Goal: Check status: Check status

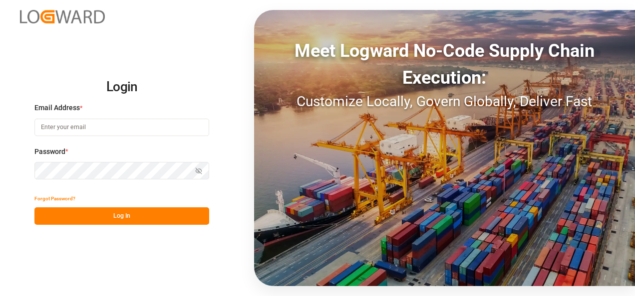
type input "[EMAIL_ADDRESS][DOMAIN_NAME]"
click at [135, 210] on button "Log In" at bounding box center [121, 216] width 175 height 17
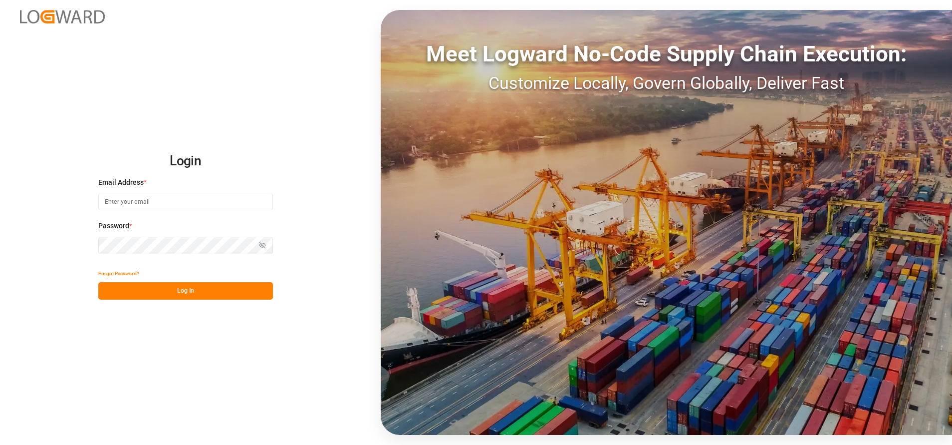
type input "[EMAIL_ADDRESS][DOMAIN_NAME]"
click at [196, 289] on button "Log In" at bounding box center [185, 290] width 175 height 17
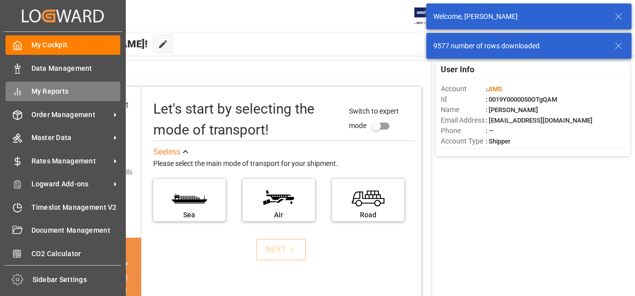
click at [26, 90] on div "My Reports My Reports" at bounding box center [62, 91] width 115 height 19
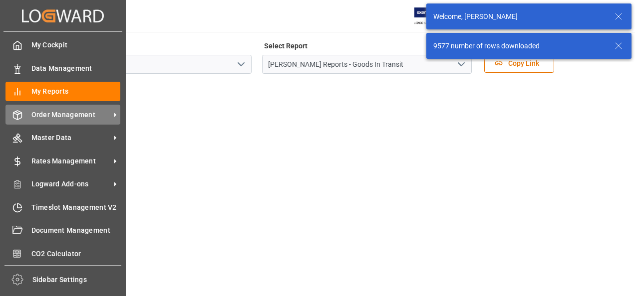
click at [75, 114] on span "Order Management" at bounding box center [70, 115] width 79 height 10
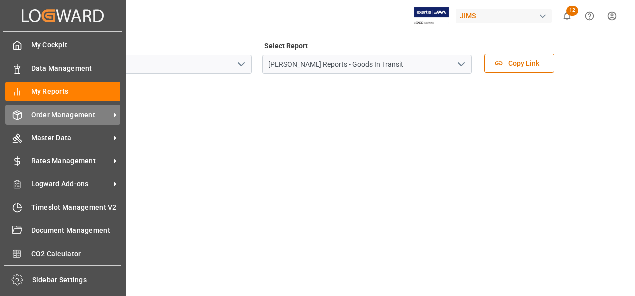
click at [66, 119] on span "Order Management" at bounding box center [70, 115] width 79 height 10
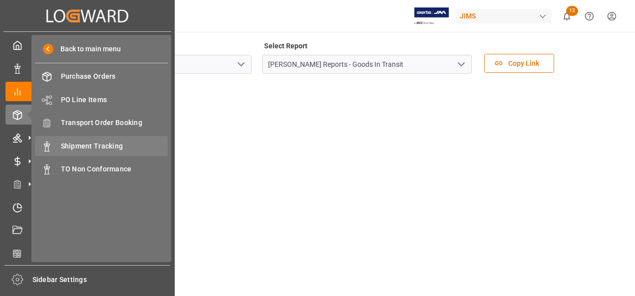
click at [92, 146] on span "Shipment Tracking" at bounding box center [114, 146] width 107 height 10
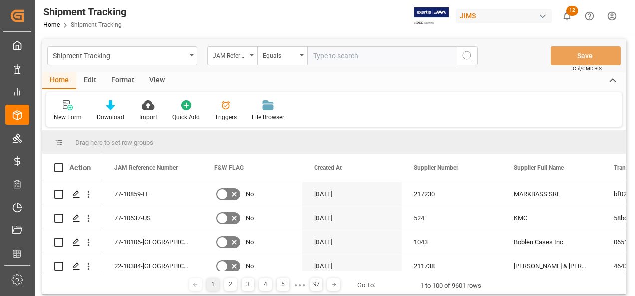
click at [333, 56] on input "text" at bounding box center [382, 55] width 150 height 19
type input "22-10323-GB"
click at [468, 62] on button "search button" at bounding box center [467, 55] width 21 height 19
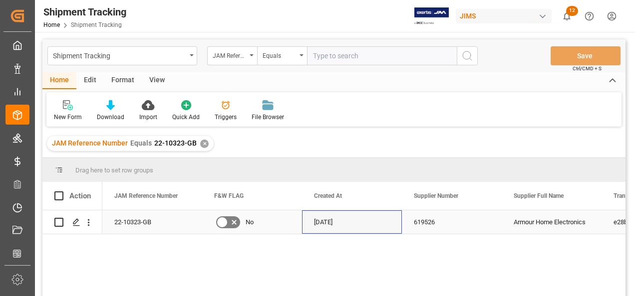
click at [323, 223] on div "[DATE]" at bounding box center [352, 222] width 100 height 23
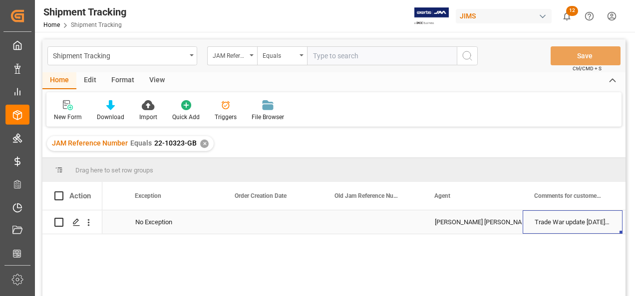
scroll to position [0, 1177]
